Goal: Task Accomplishment & Management: Manage account settings

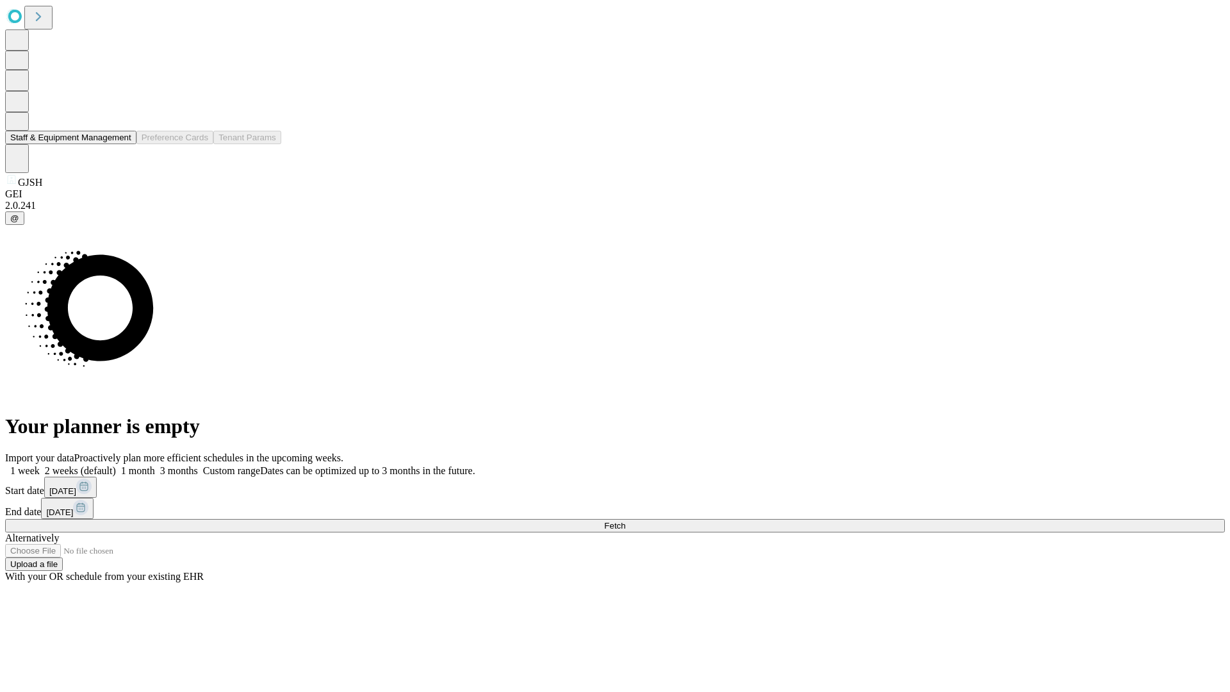
click at [122, 144] on button "Staff & Equipment Management" at bounding box center [70, 137] width 131 height 13
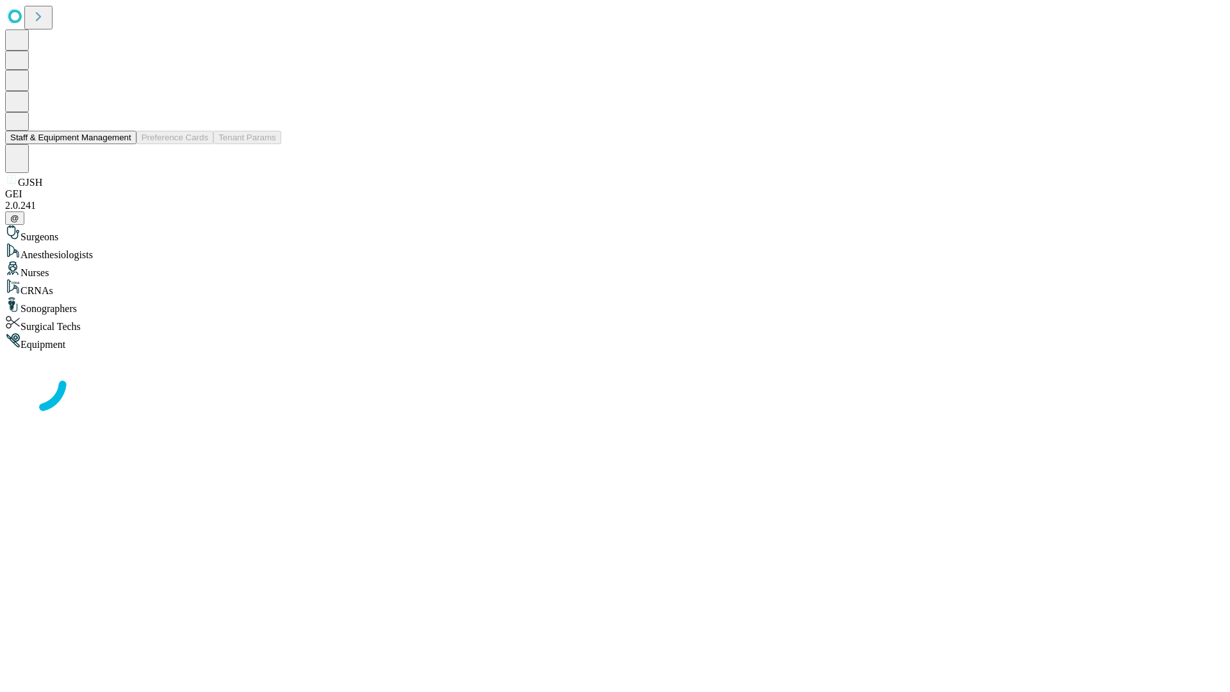
click at [122, 144] on button "Staff & Equipment Management" at bounding box center [70, 137] width 131 height 13
